Goal: Information Seeking & Learning: Learn about a topic

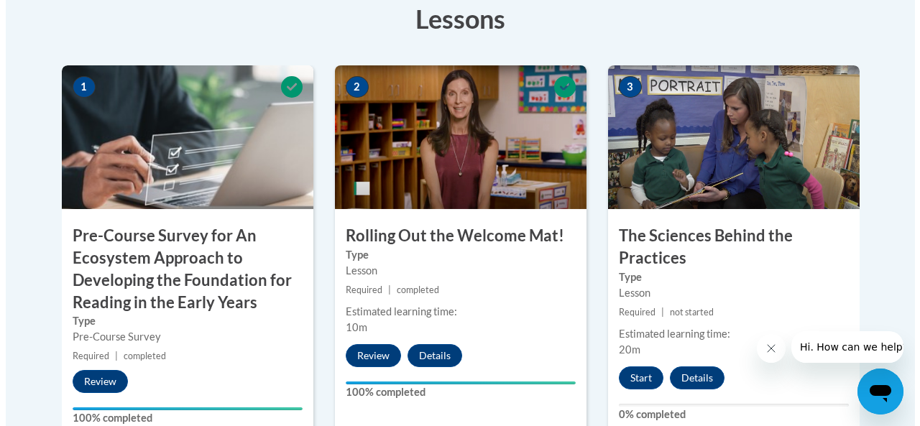
scroll to position [517, 0]
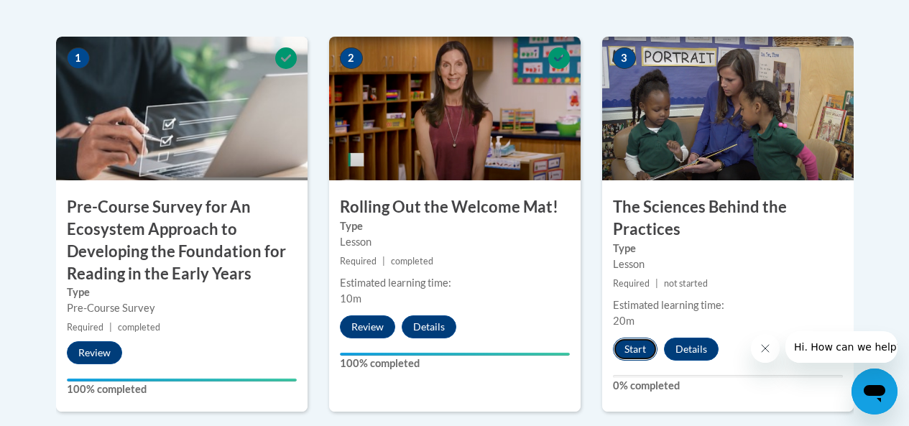
click at [634, 347] on button "Start" at bounding box center [635, 349] width 45 height 23
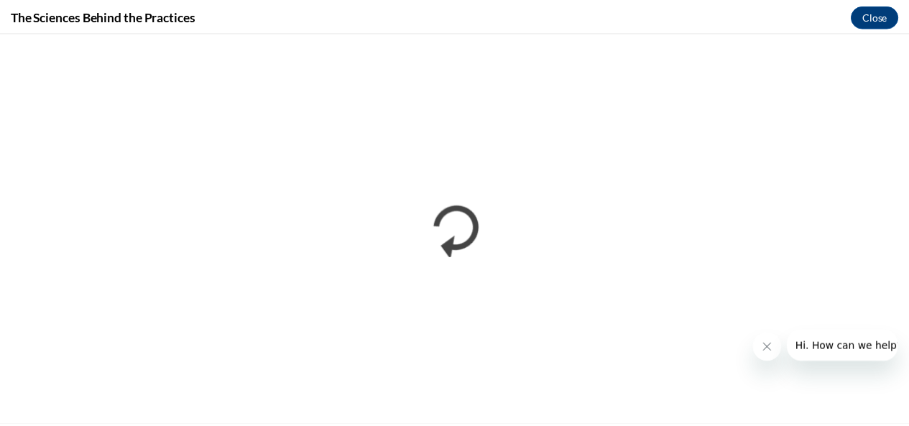
scroll to position [0, 0]
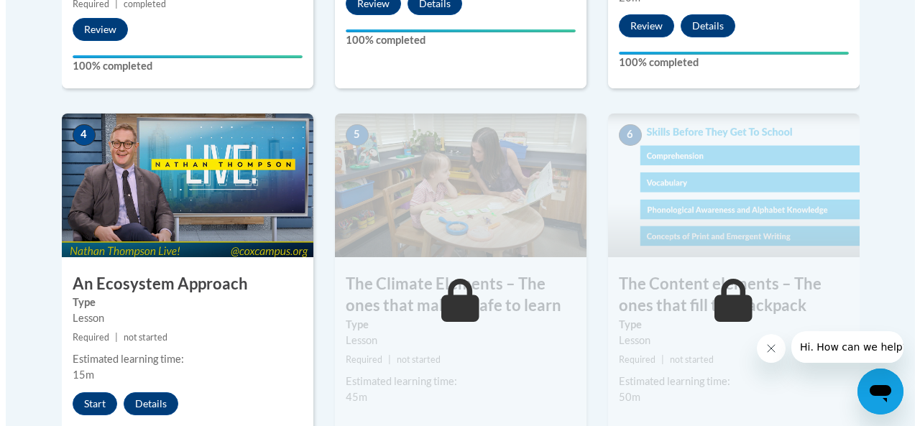
scroll to position [830, 0]
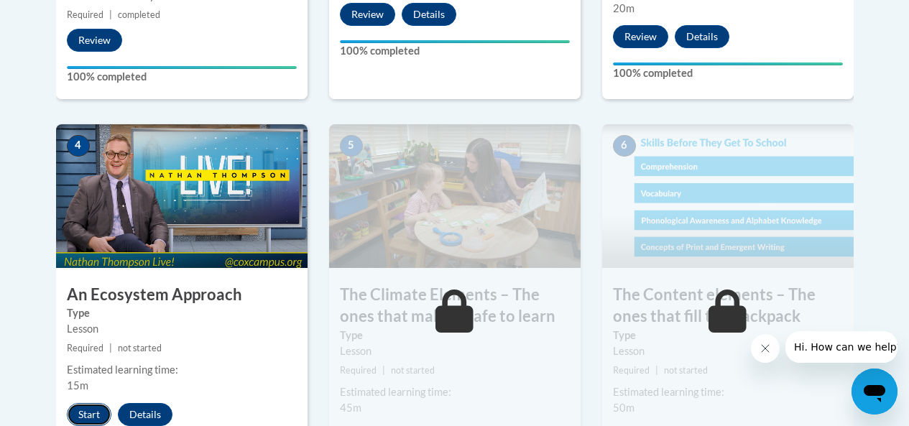
click at [84, 412] on button "Start" at bounding box center [89, 414] width 45 height 23
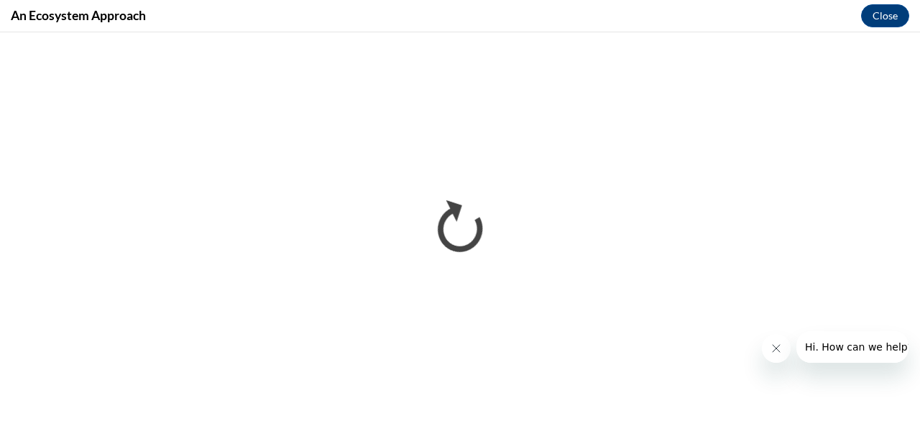
scroll to position [0, 0]
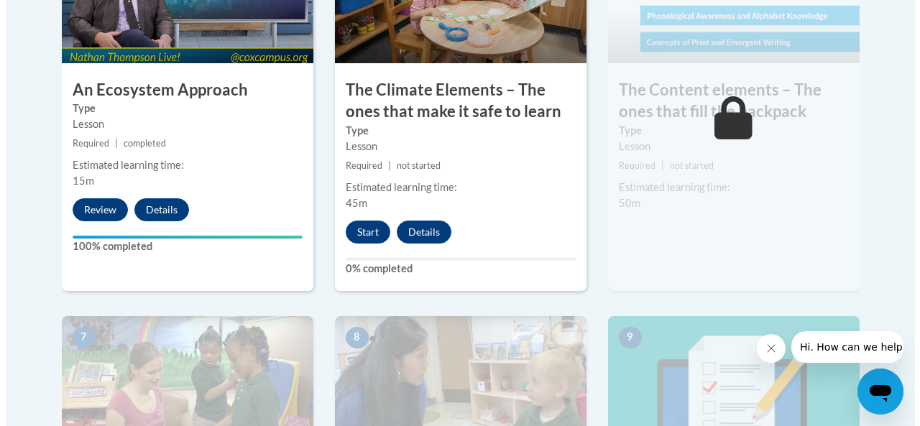
scroll to position [1063, 0]
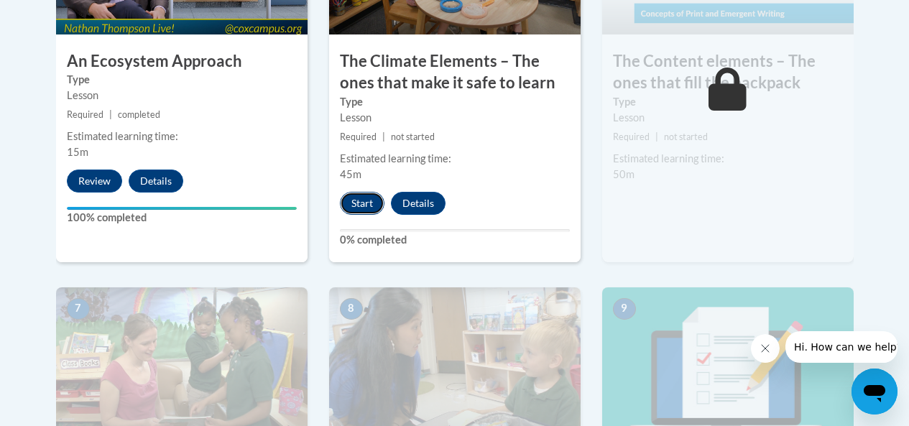
click at [361, 196] on button "Start" at bounding box center [362, 203] width 45 height 23
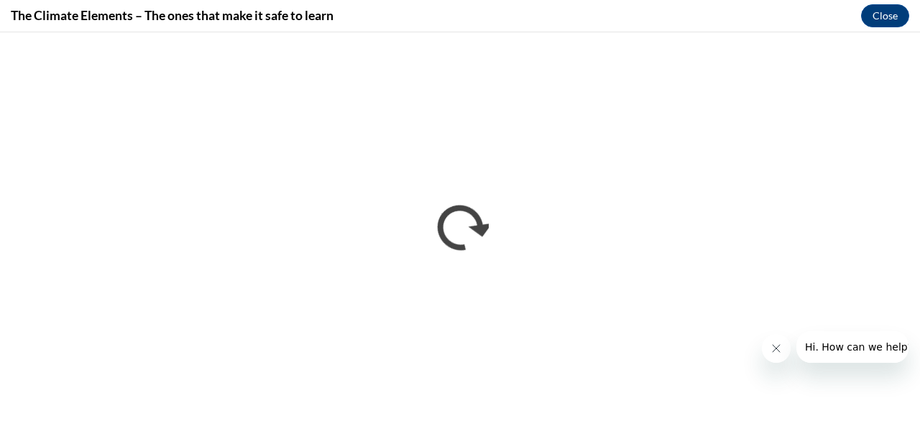
scroll to position [0, 0]
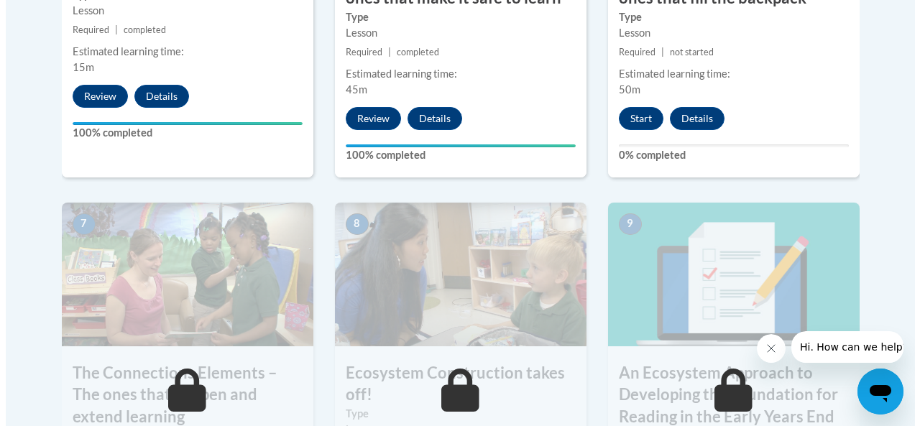
scroll to position [1096, 0]
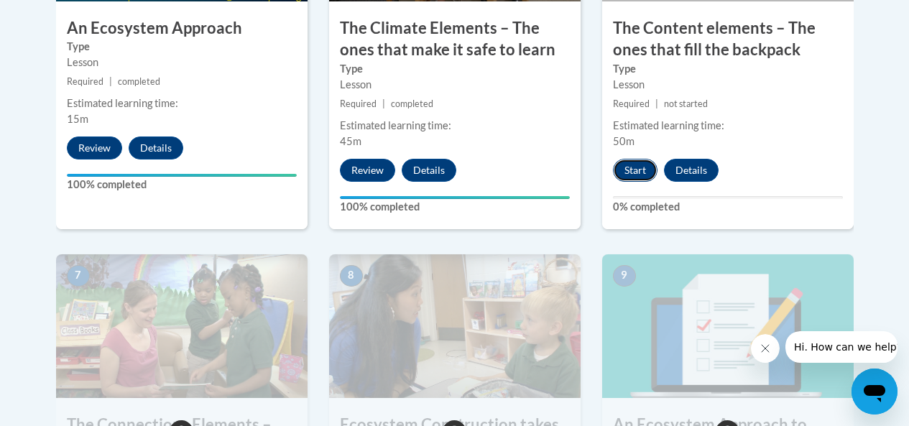
click at [637, 165] on button "Start" at bounding box center [635, 170] width 45 height 23
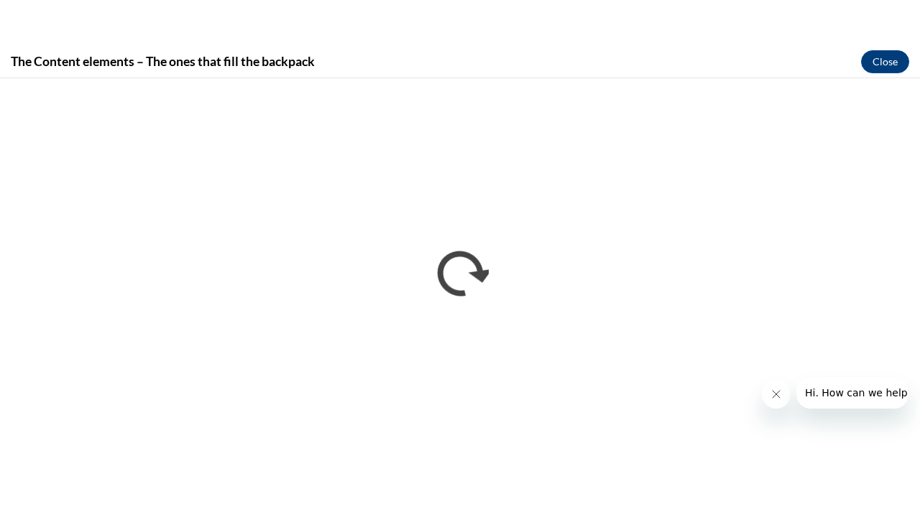
scroll to position [0, 0]
